Goal: Information Seeking & Learning: Find specific fact

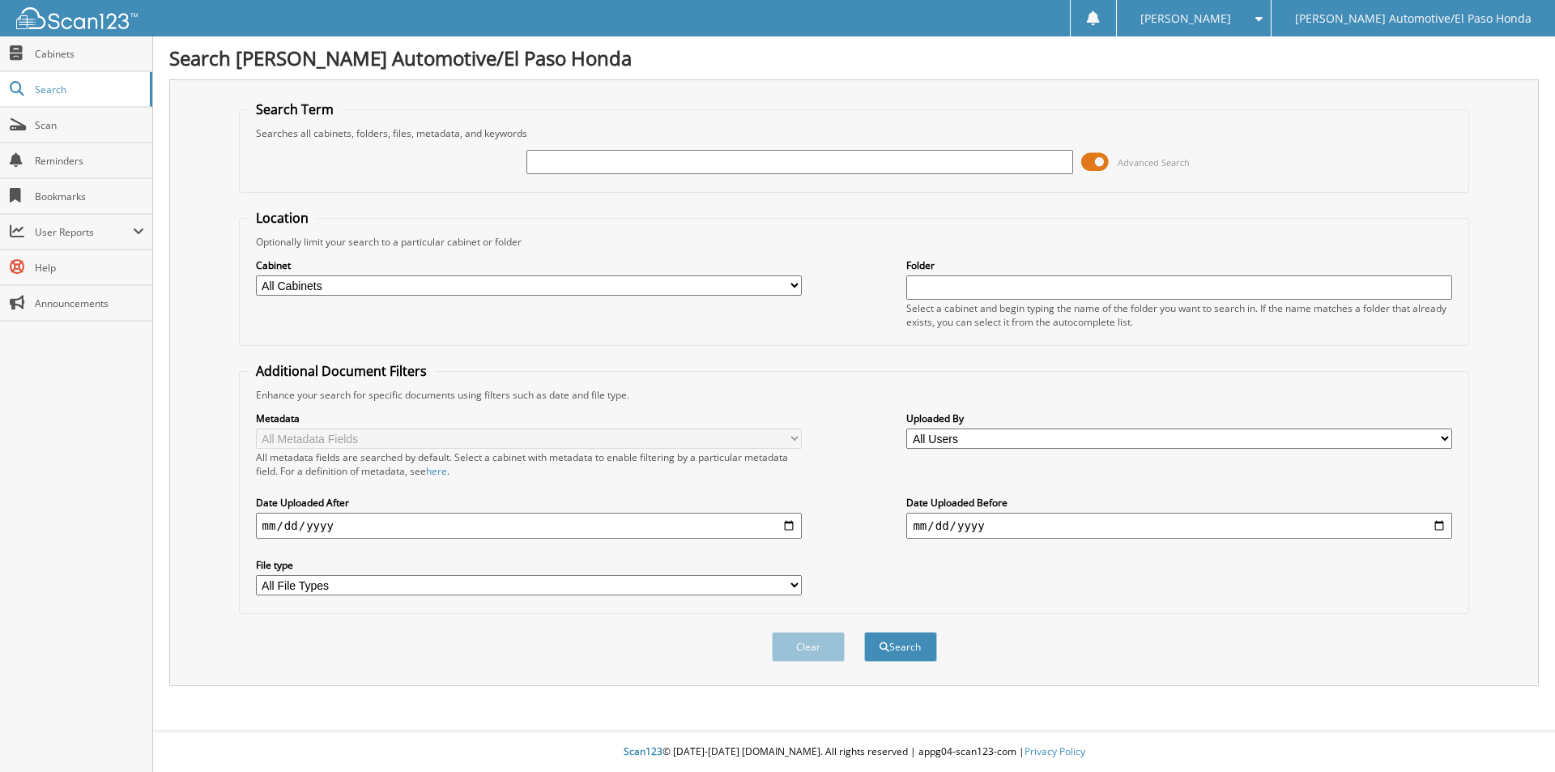
click at [824, 164] on input "text" at bounding box center [799, 162] width 546 height 24
type input "ofelia ochoa"
click at [864, 632] on button "Search" at bounding box center [900, 647] width 73 height 30
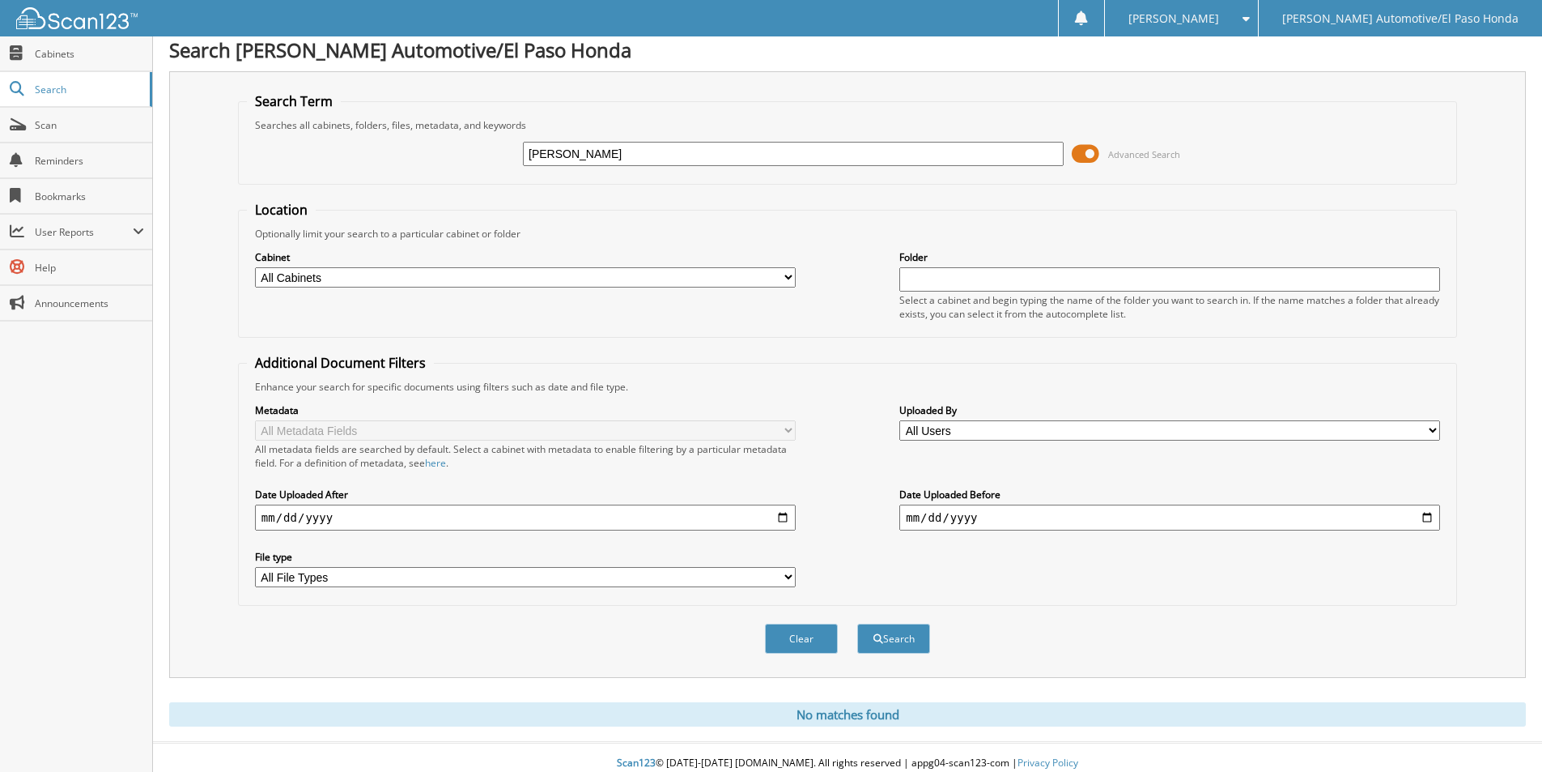
scroll to position [20, 0]
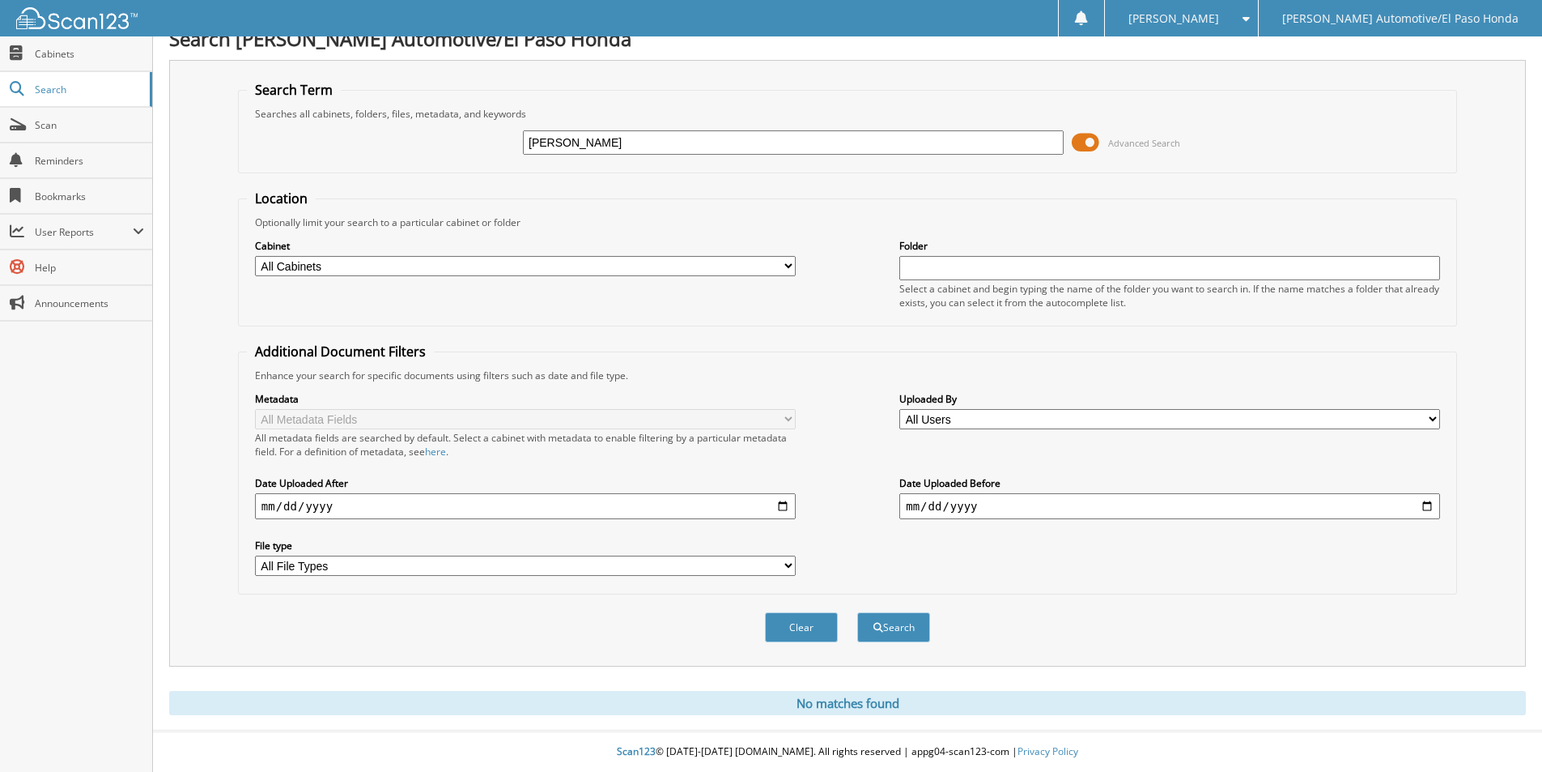
click at [806, 334] on div "Location Optionally limit your search to a particular cabinet or folder Cabinet…" at bounding box center [847, 391] width 1219 height 405
click at [372, 107] on fieldset "Search Term Searches all cabinets, folders, files, metadata, and keywords ofeli…" at bounding box center [847, 127] width 1219 height 92
type input "granado"
click at [857, 612] on button "Search" at bounding box center [893, 627] width 73 height 30
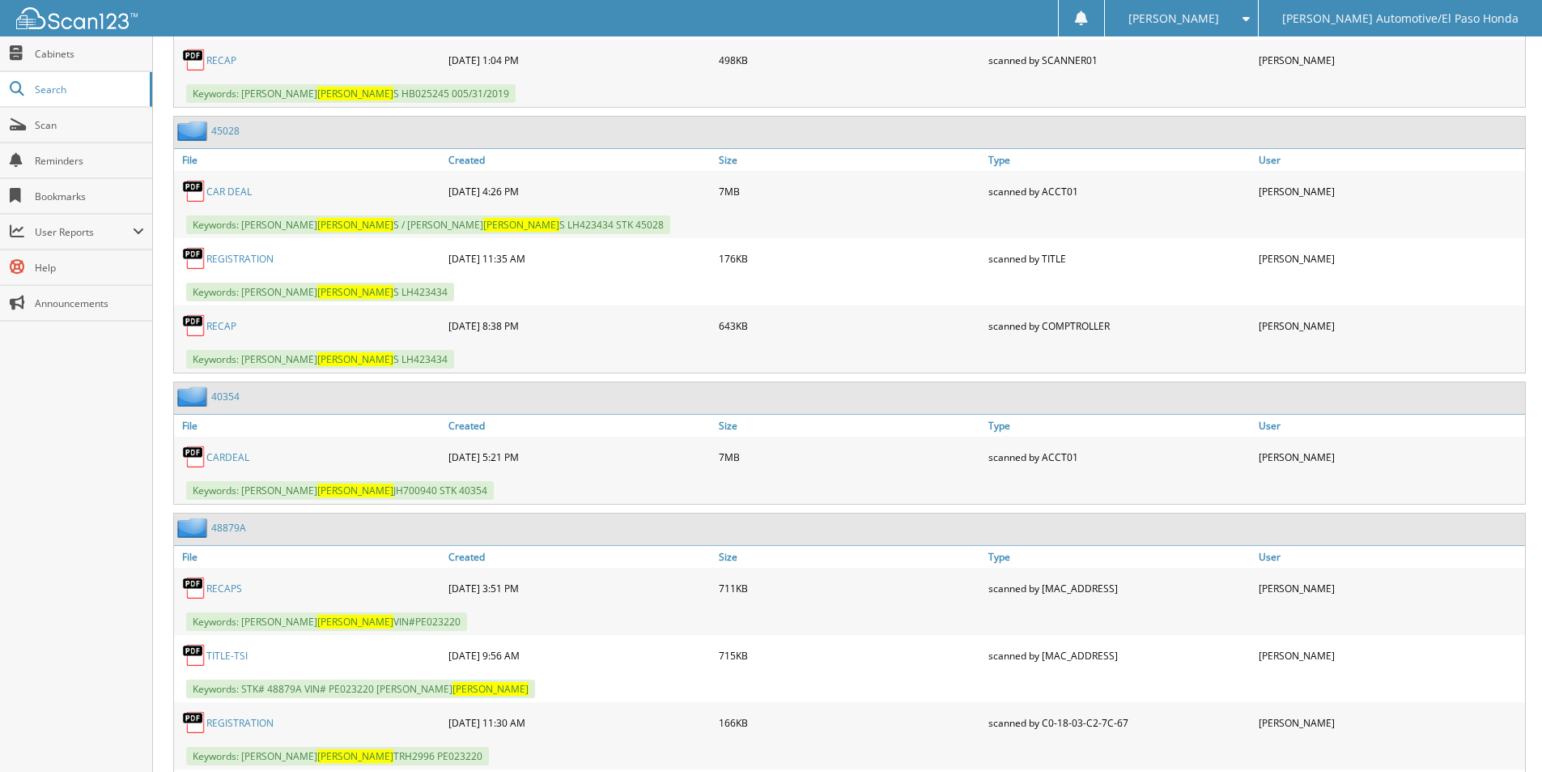
scroll to position [1295, 0]
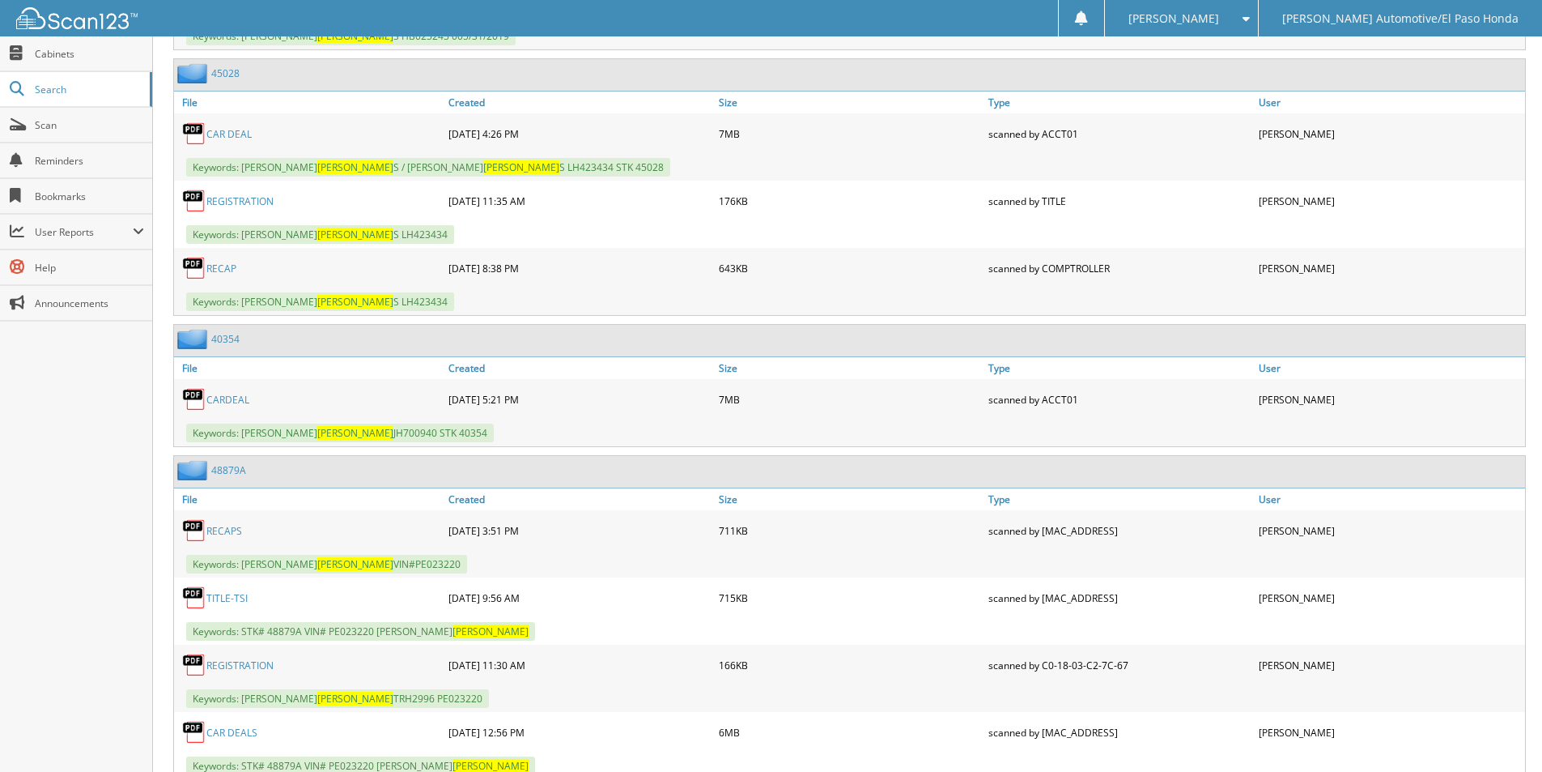
click at [234, 336] on link "40354" at bounding box center [225, 339] width 28 height 14
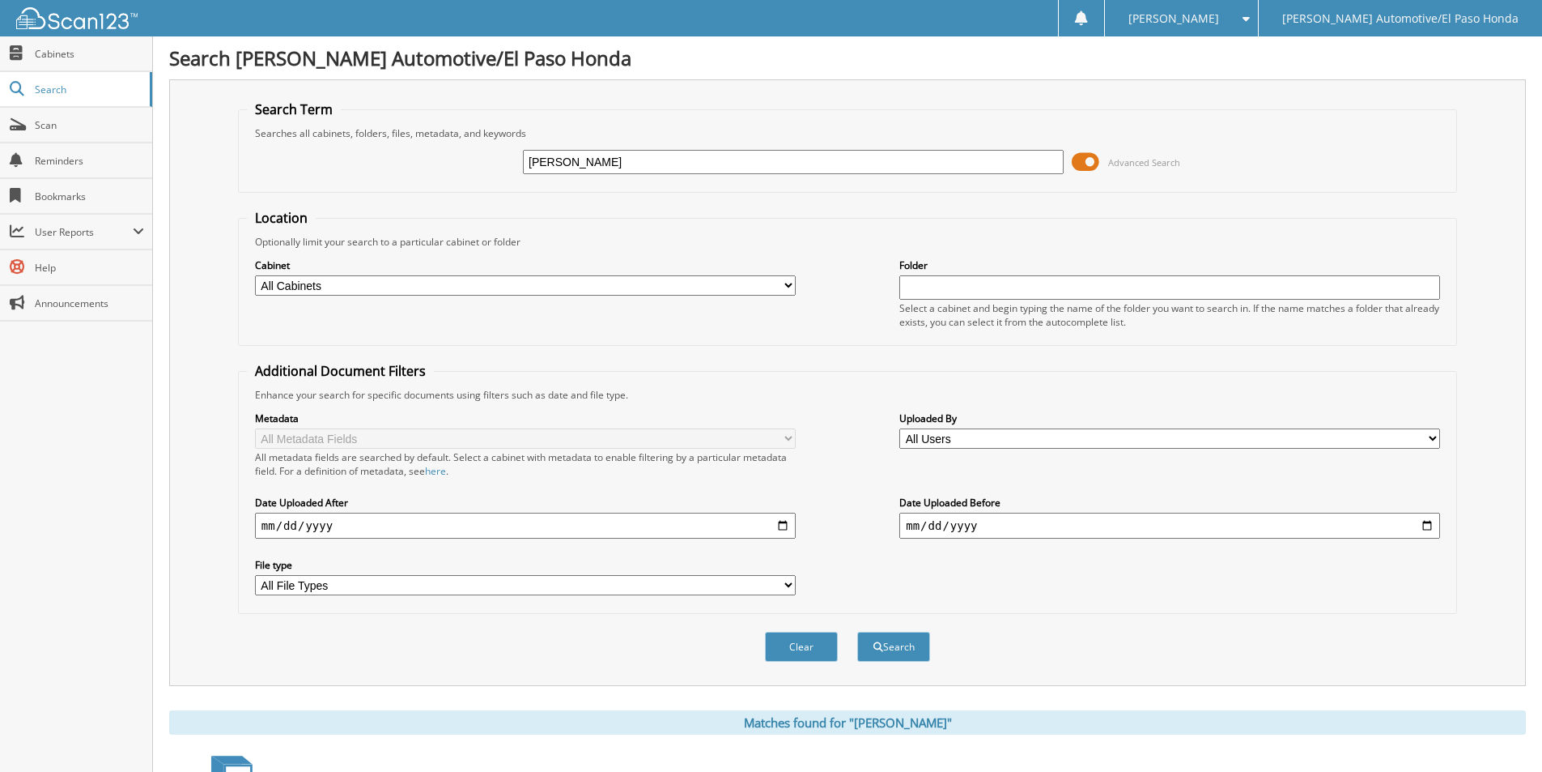
drag, startPoint x: 594, startPoint y: 162, endPoint x: 458, endPoint y: 132, distance: 139.3
click at [458, 132] on fieldset "Search Term Searches all cabinets, folders, files, metadata, and keywords grana…" at bounding box center [847, 146] width 1219 height 92
type input "leticia alvarado"
click at [857, 632] on button "Search" at bounding box center [893, 647] width 73 height 30
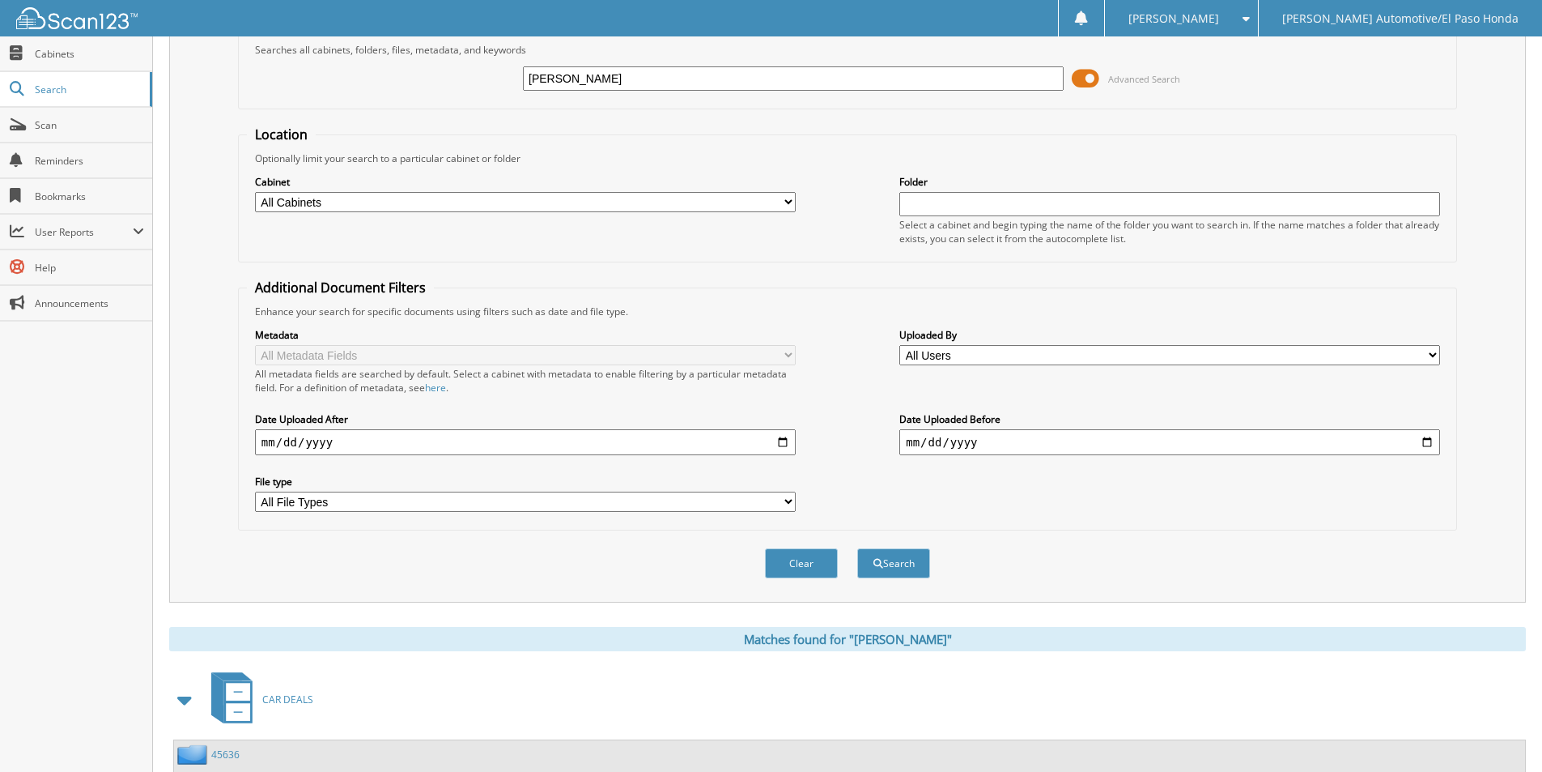
scroll to position [489, 0]
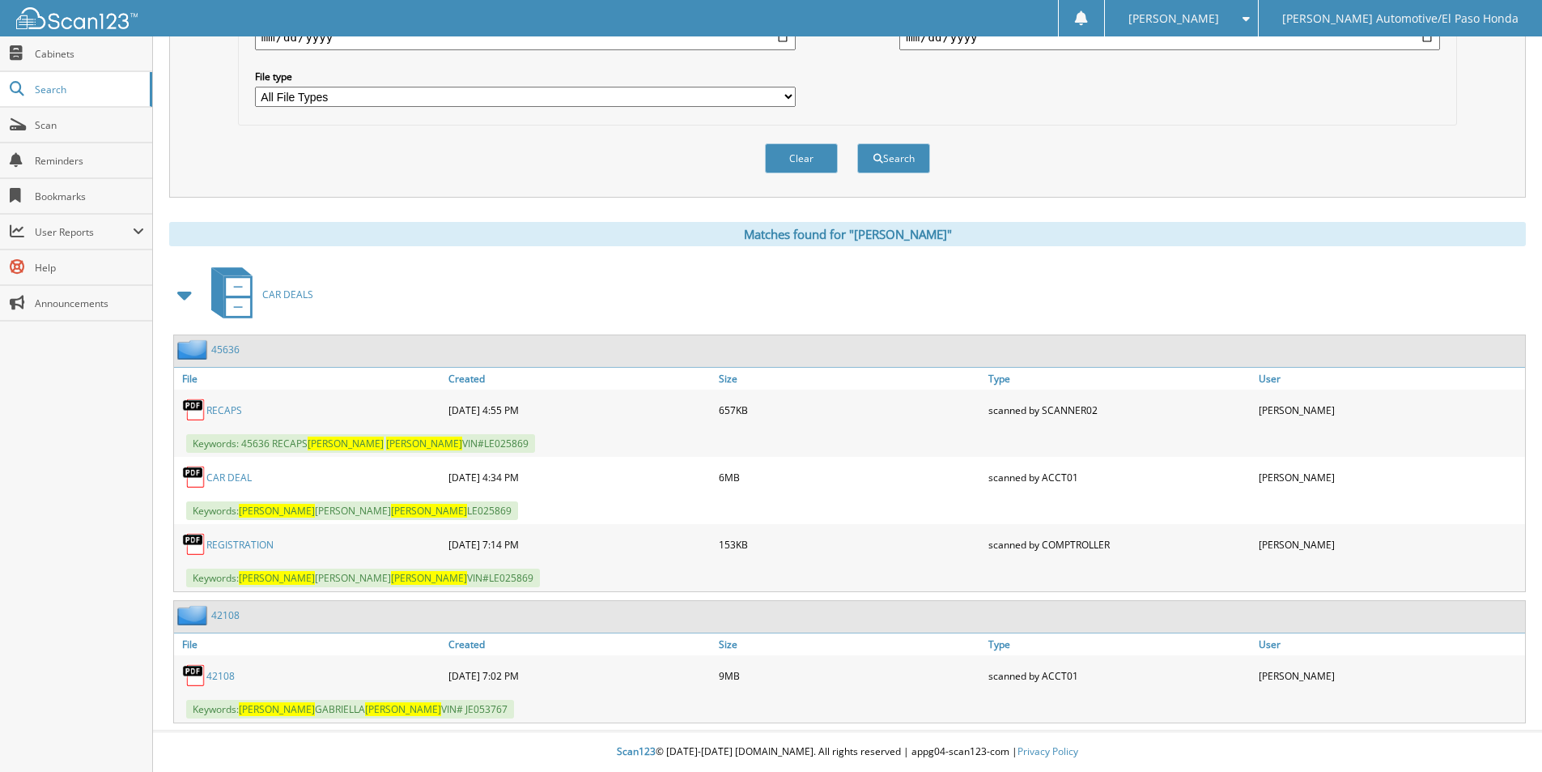
click at [234, 483] on link "CAR DEAL" at bounding box center [228, 477] width 45 height 14
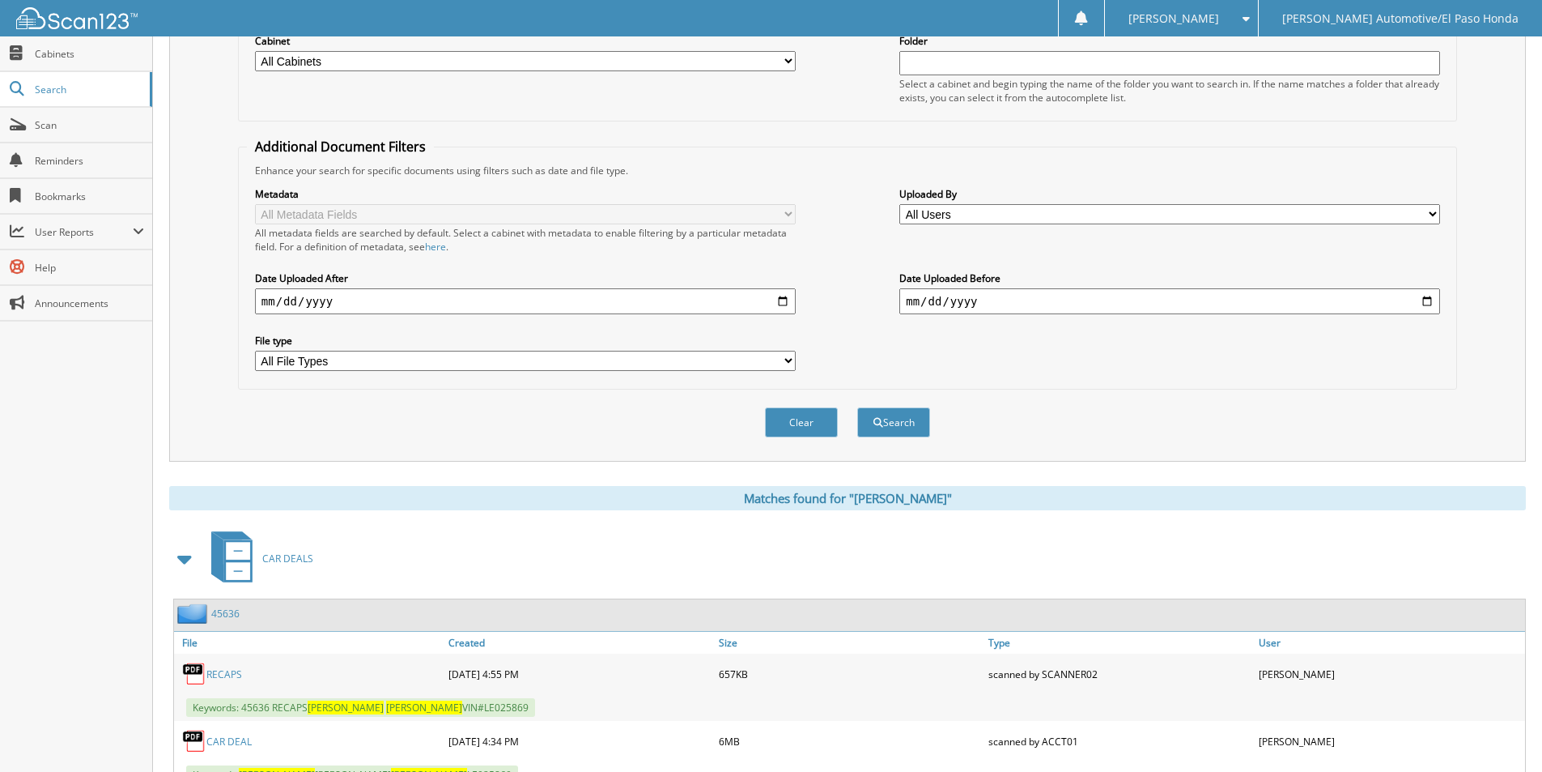
scroll to position [0, 0]
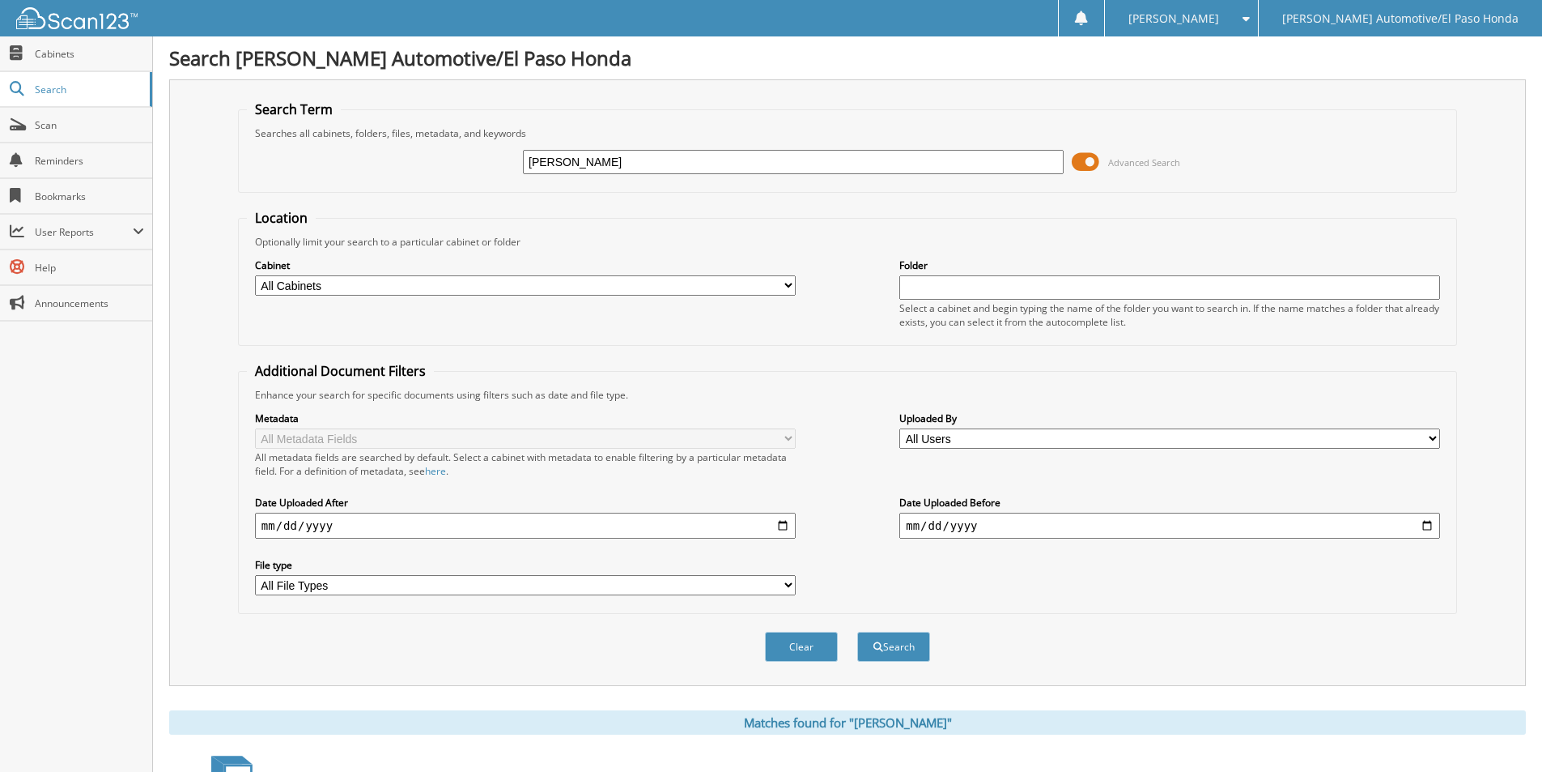
drag, startPoint x: 651, startPoint y: 172, endPoint x: 504, endPoint y: 147, distance: 149.3
click at [504, 148] on div "[PERSON_NAME] Advanced Search" at bounding box center [848, 162] width 1202 height 44
type input "FARID"
click at [857, 632] on button "Search" at bounding box center [893, 647] width 73 height 30
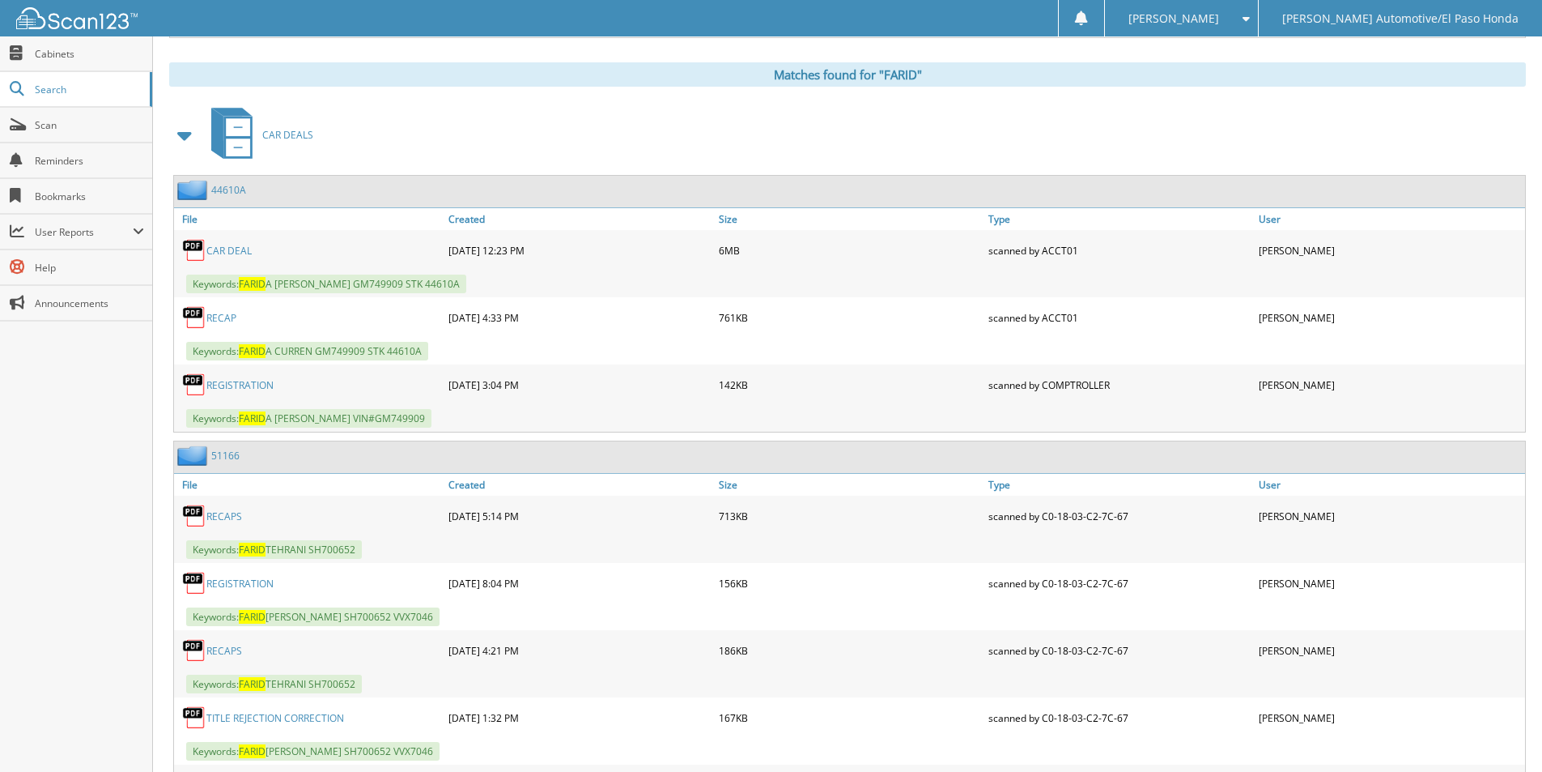
scroll to position [729, 0]
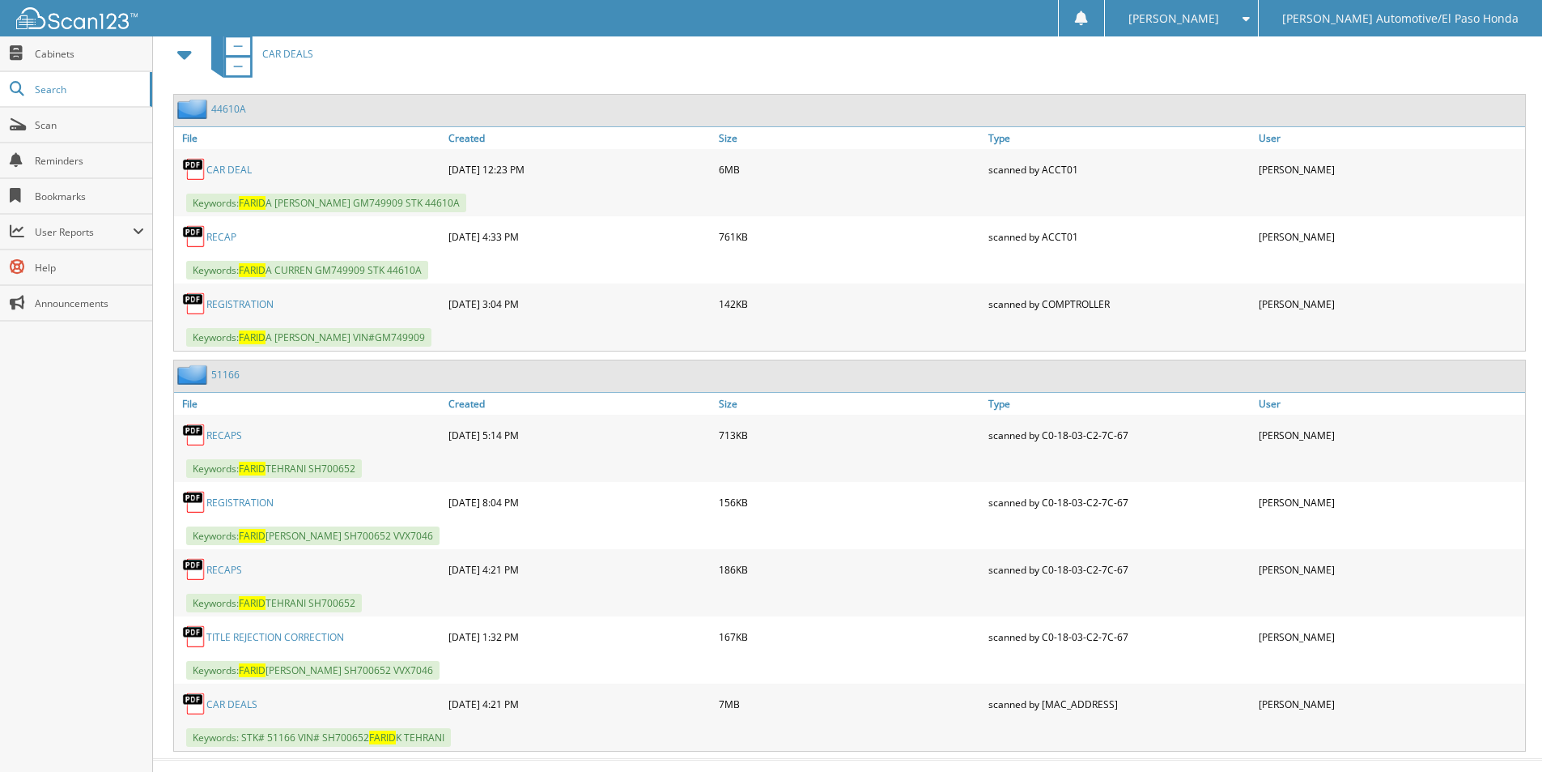
click at [224, 707] on link "CAR DEALS" at bounding box center [231, 704] width 51 height 14
click at [245, 696] on div "CAR DEALS" at bounding box center [309, 703] width 270 height 32
click at [247, 698] on link "CAR DEALS" at bounding box center [231, 704] width 51 height 14
